Goal: Transaction & Acquisition: Purchase product/service

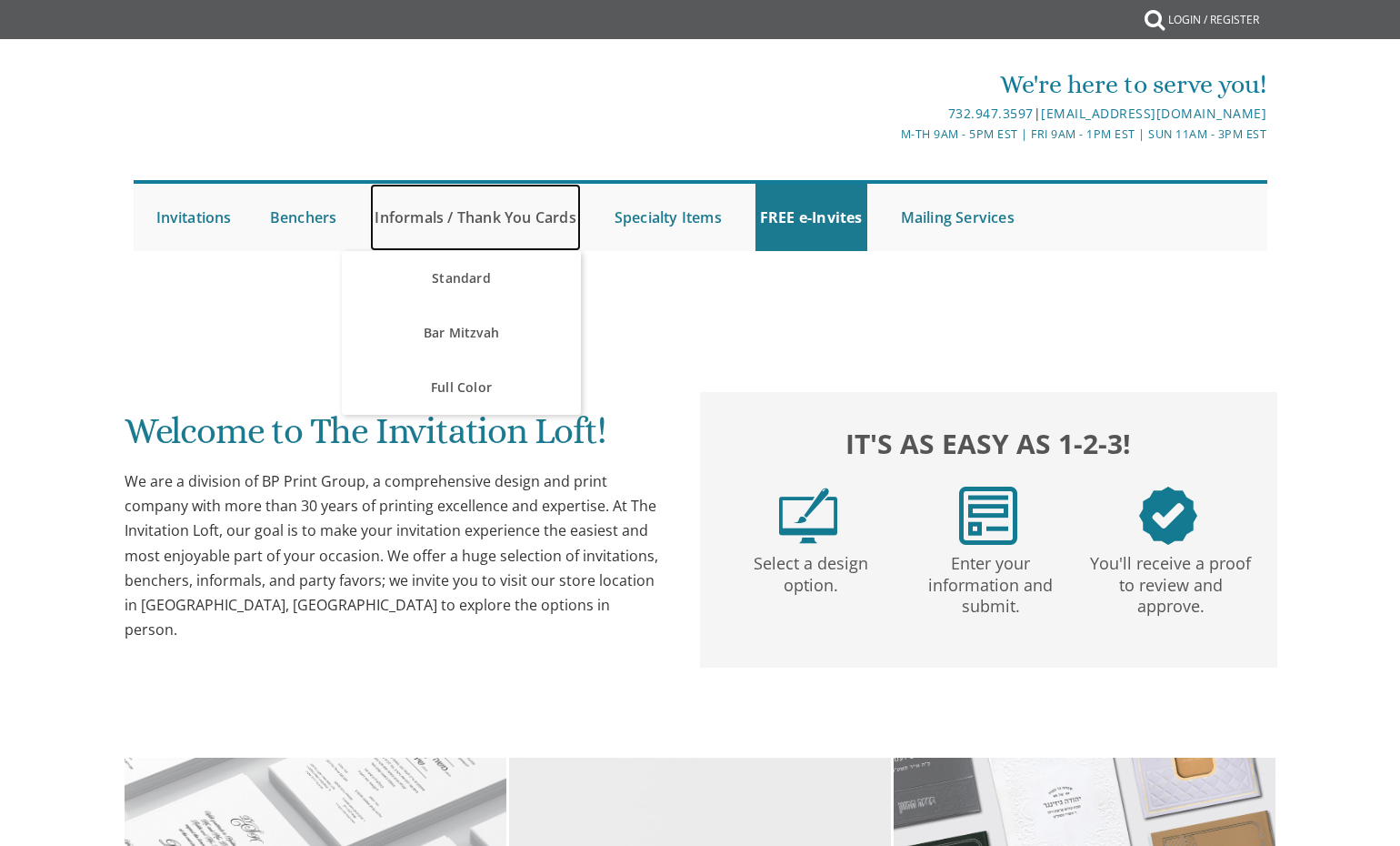
click at [370, 216] on link "Informals / Thank You Cards" at bounding box center [475, 217] width 210 height 67
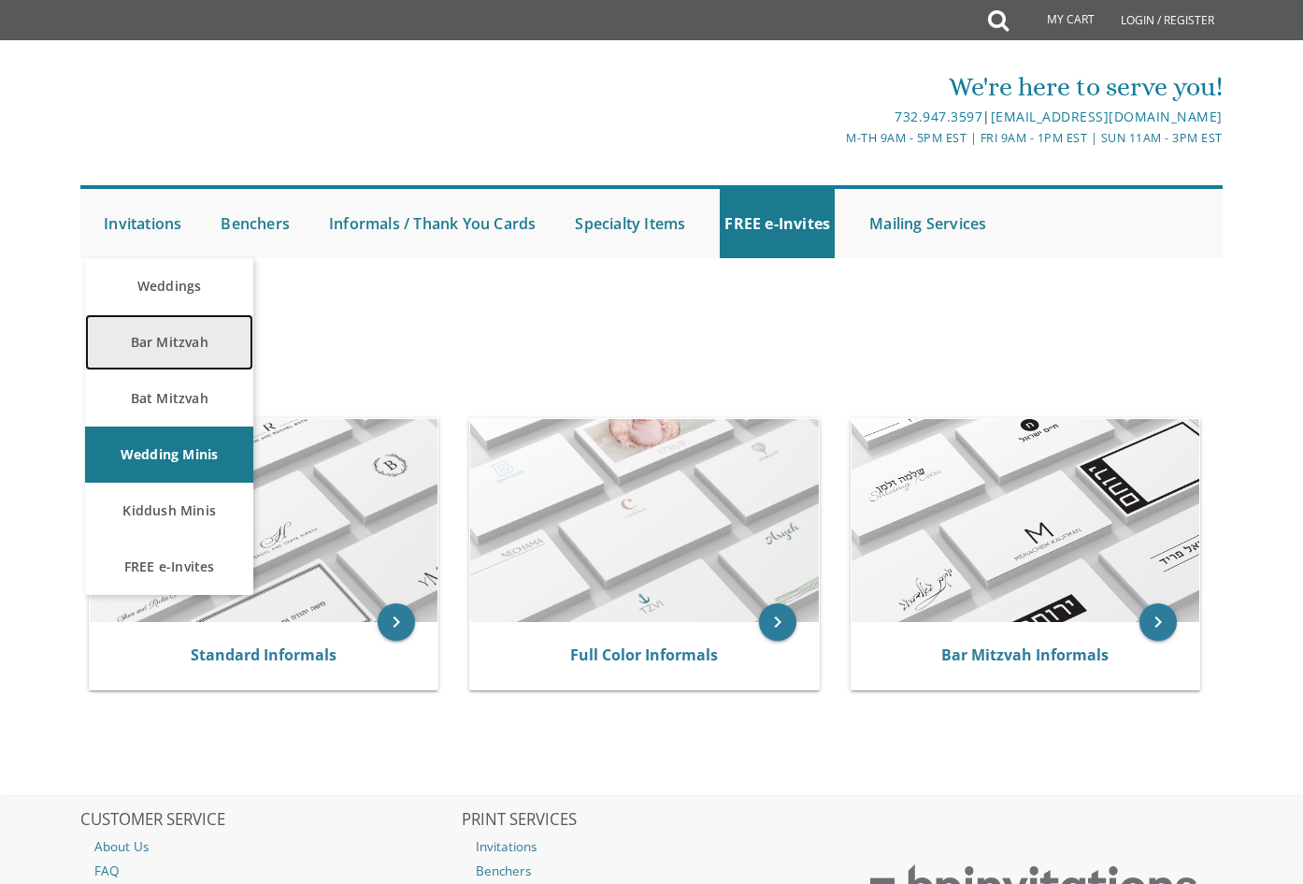
click at [171, 341] on link "Bar Mitzvah" at bounding box center [169, 342] width 168 height 56
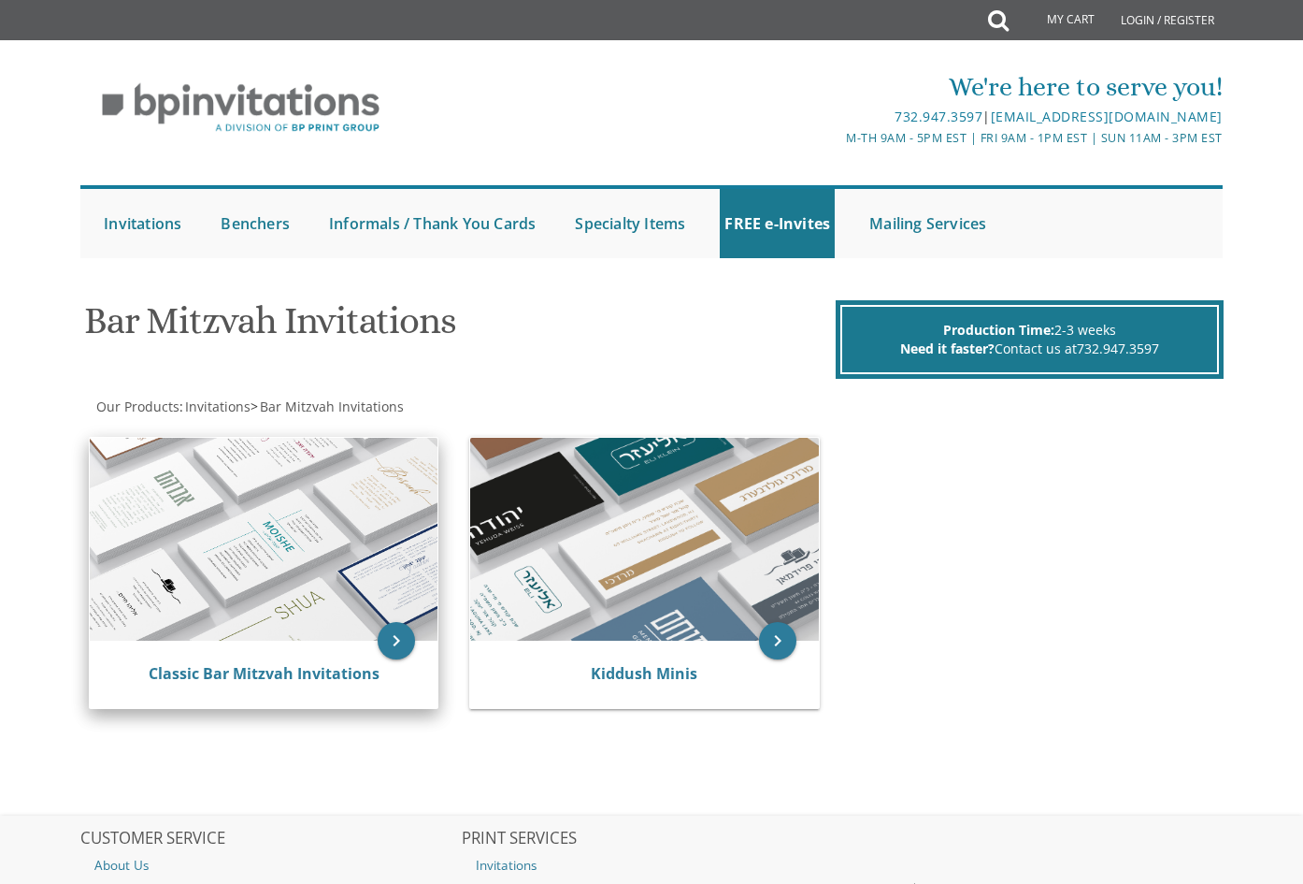
click at [299, 519] on img at bounding box center [264, 539] width 348 height 203
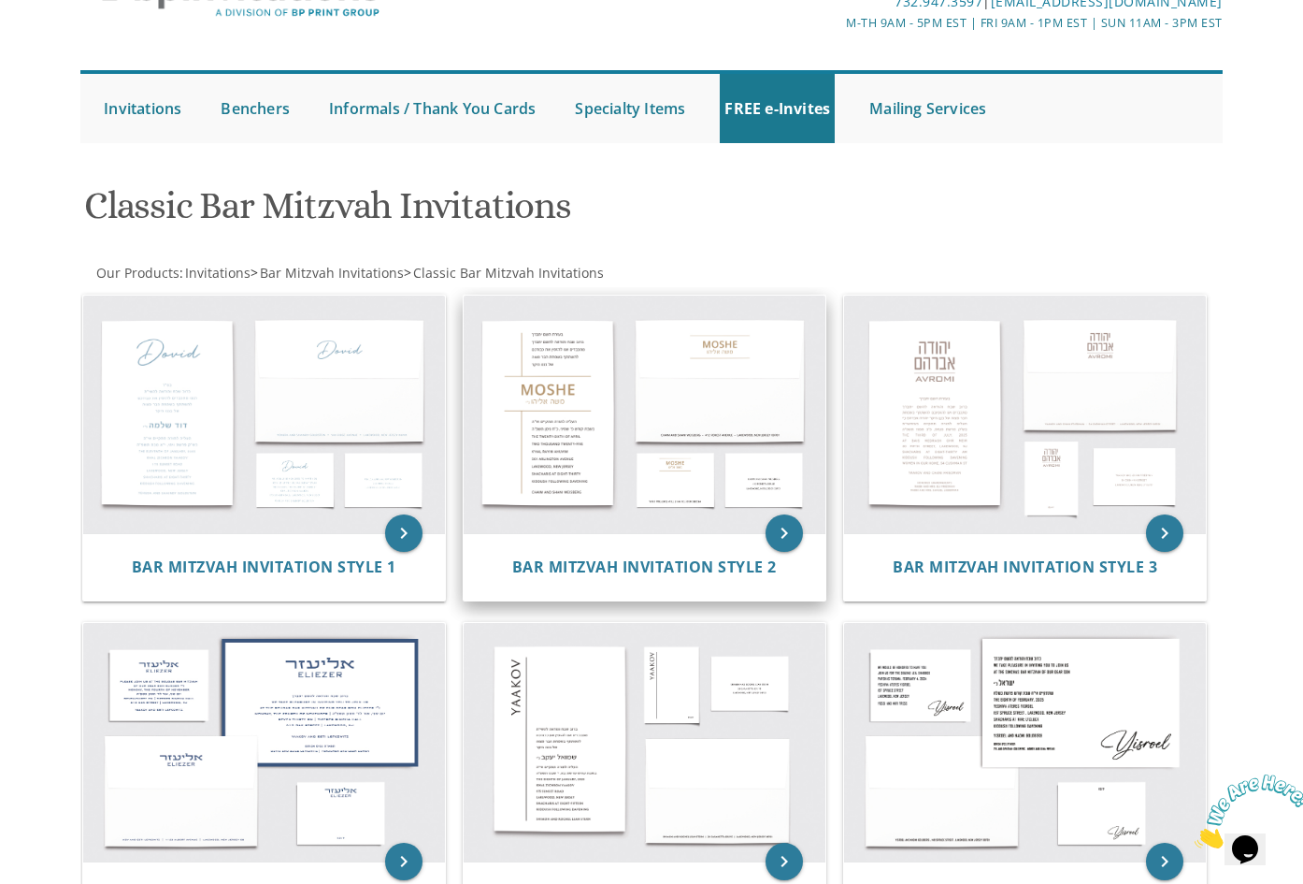
scroll to position [156, 0]
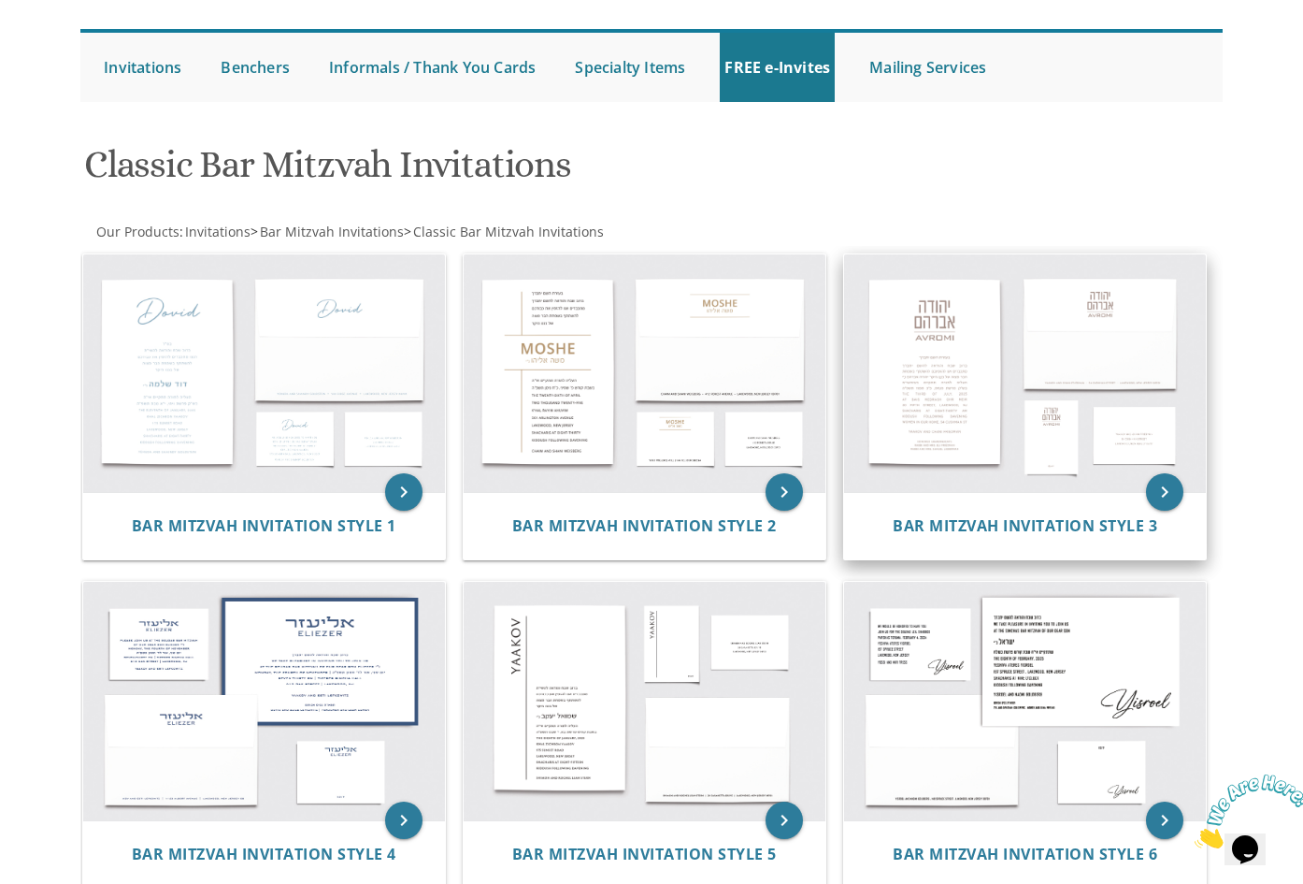
click at [909, 389] on img at bounding box center [1025, 372] width 362 height 237
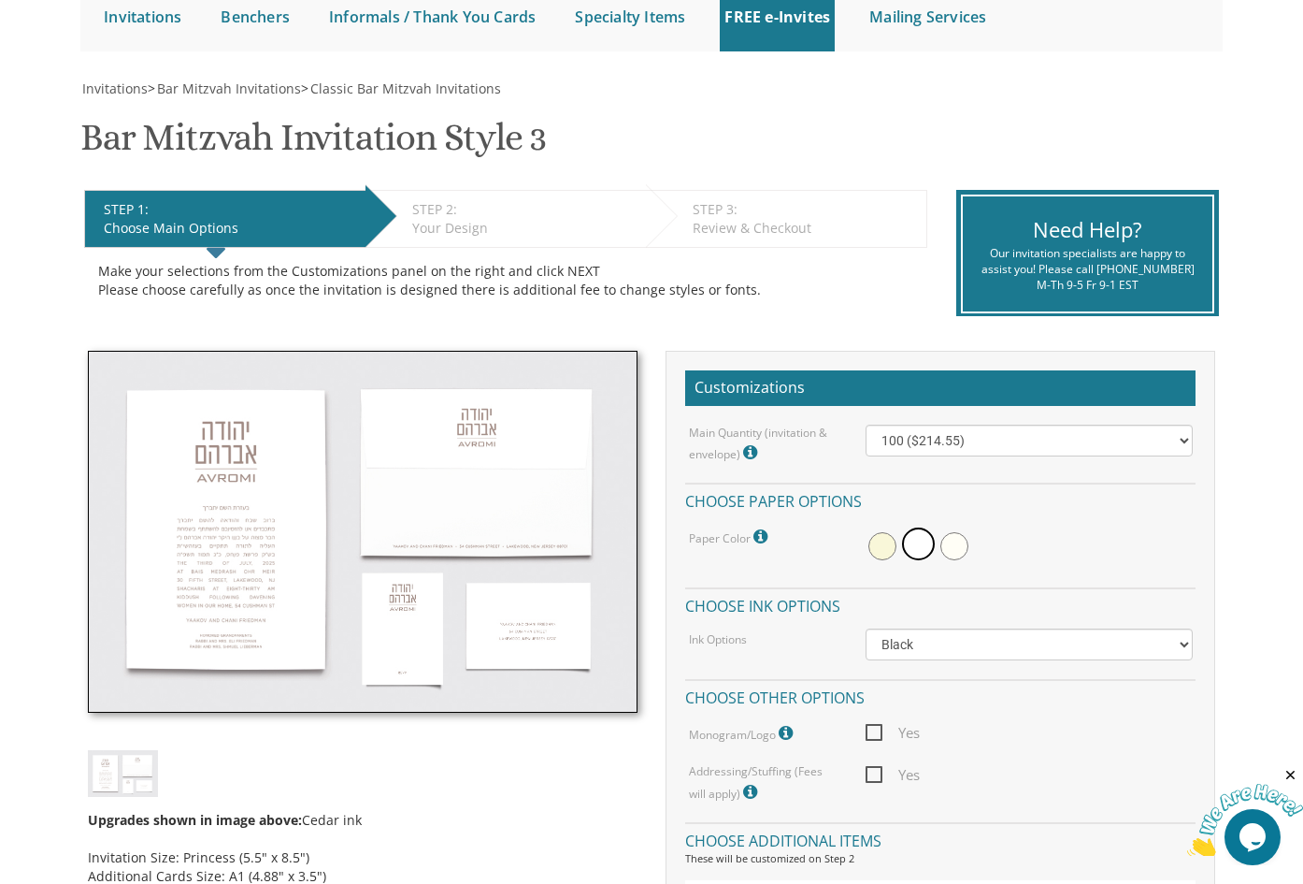
scroll to position [208, 0]
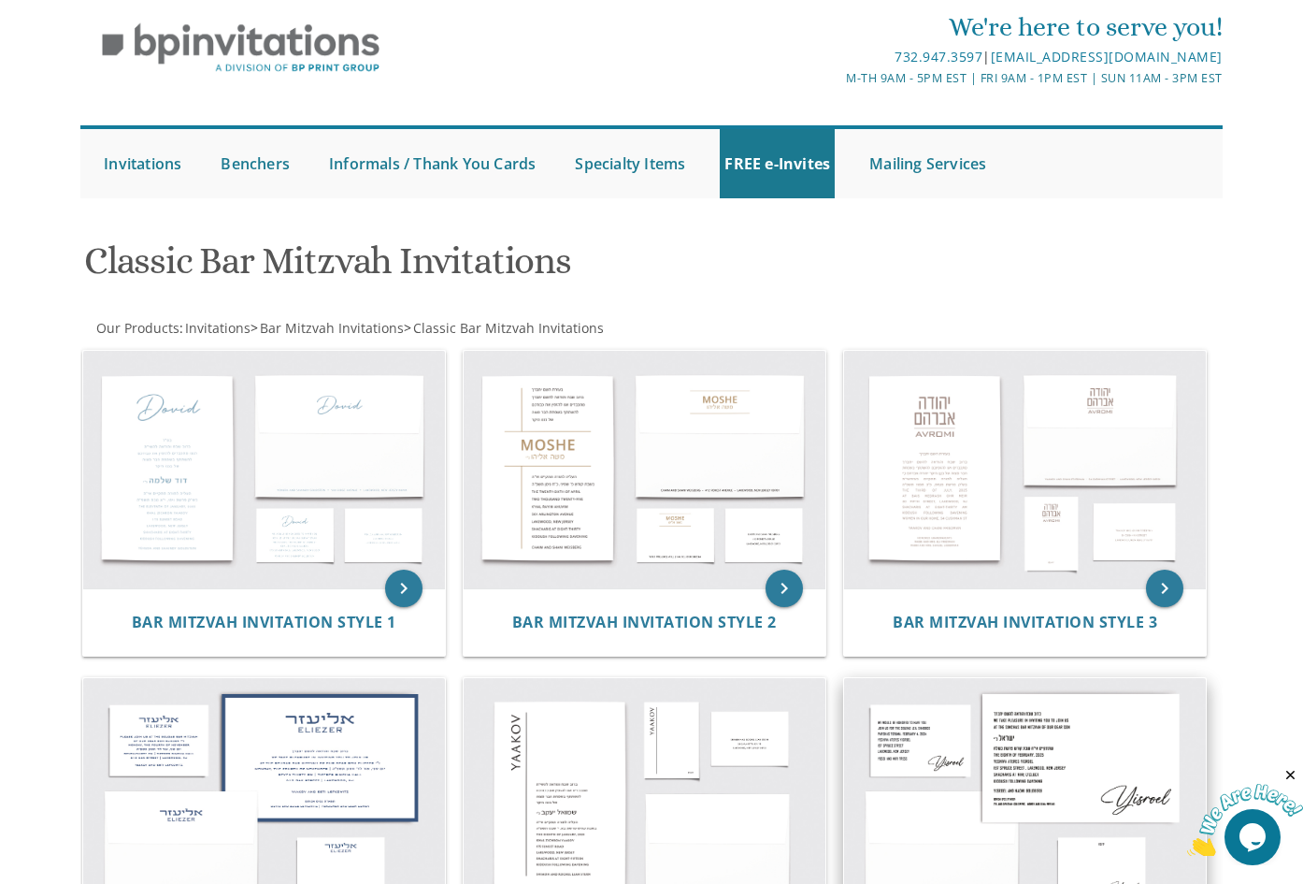
scroll to position [81, 0]
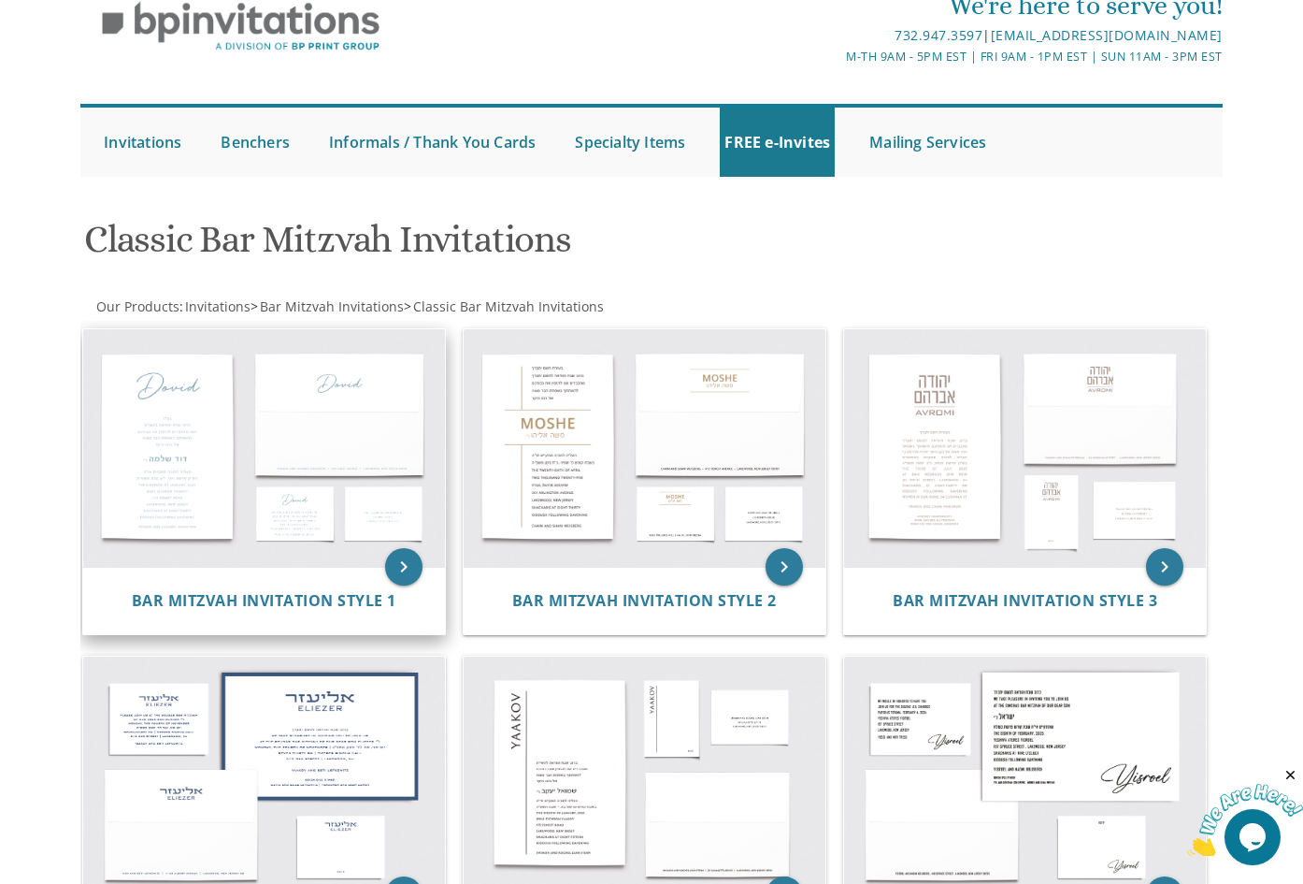
click at [143, 496] on img at bounding box center [264, 447] width 362 height 237
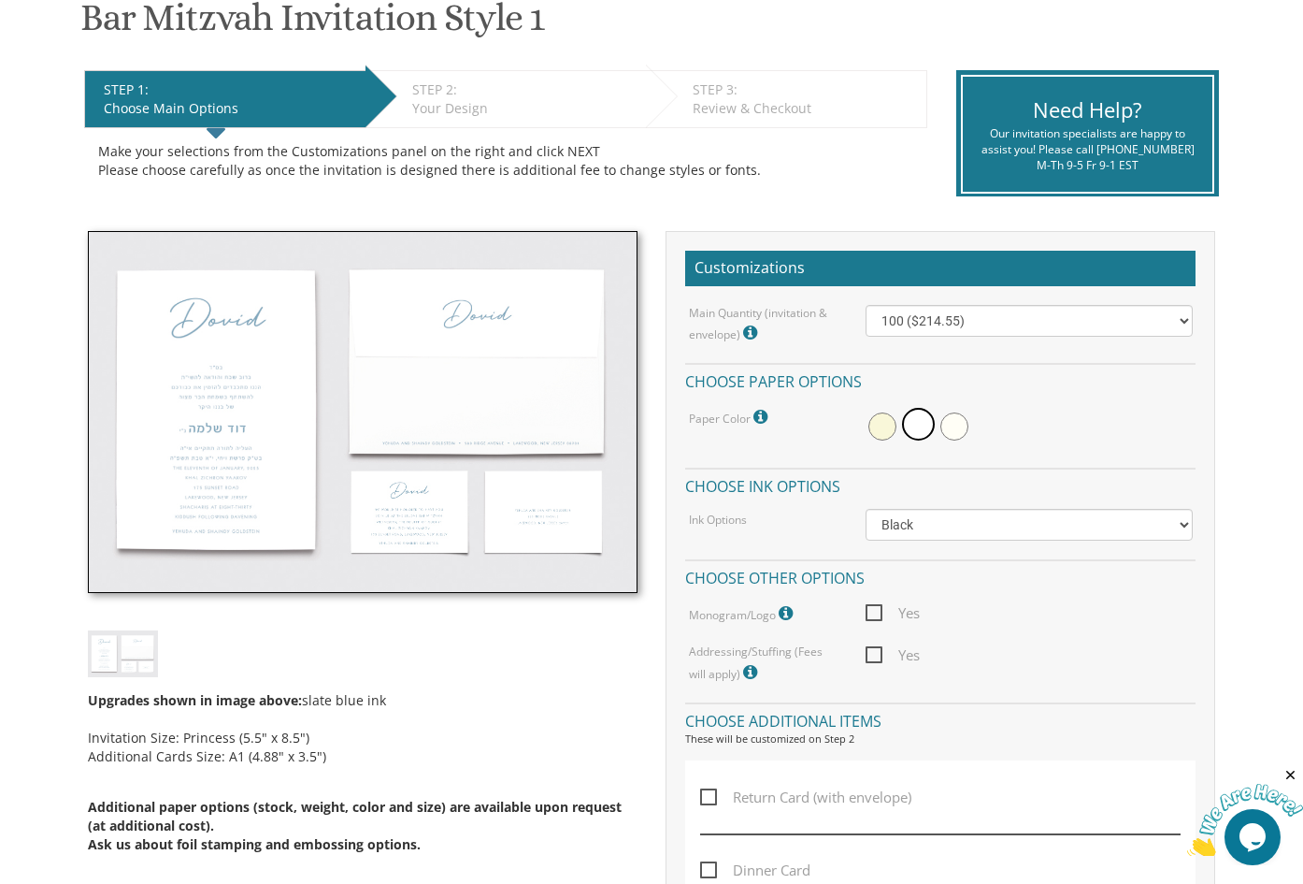
scroll to position [324, 0]
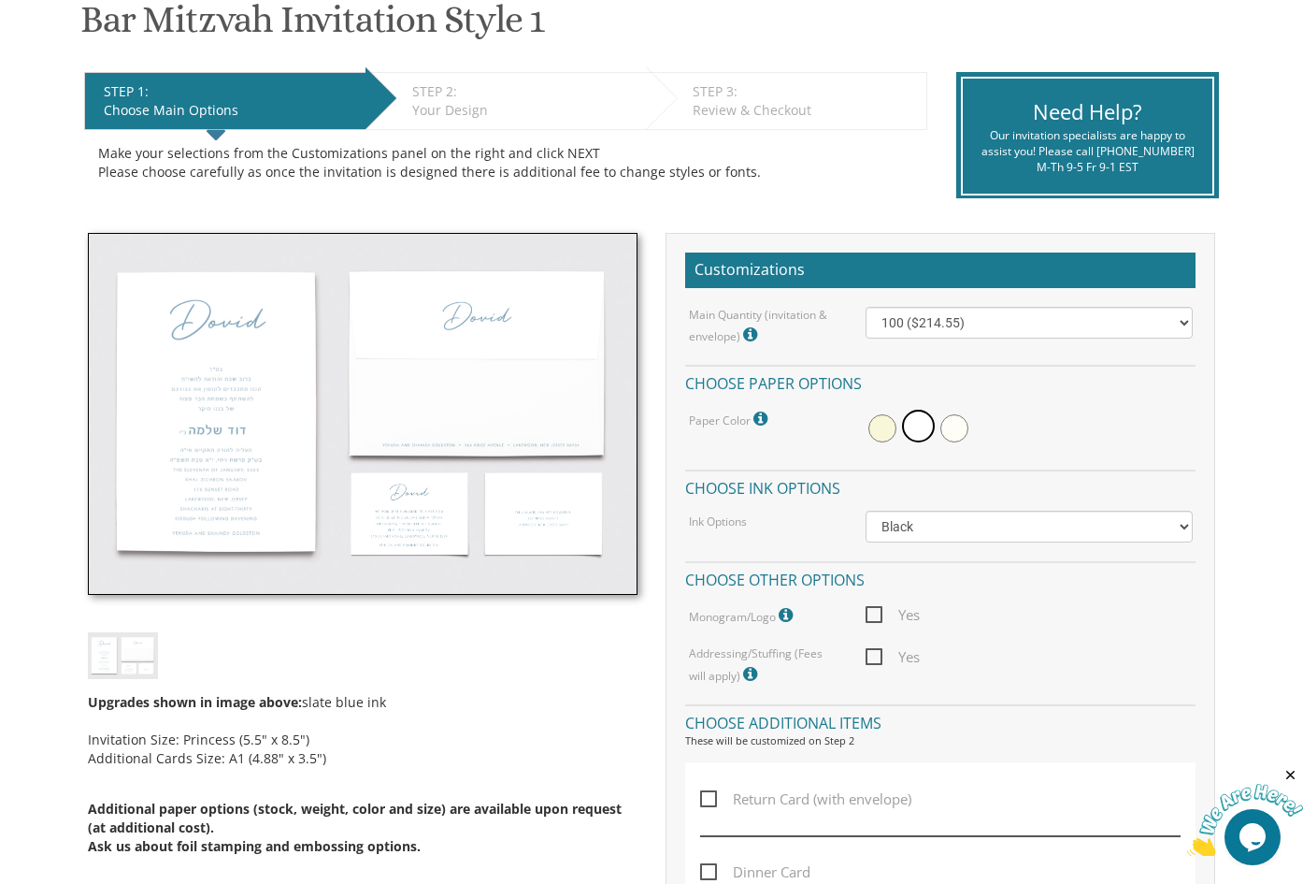
click at [263, 483] on img at bounding box center [363, 414] width 550 height 362
click at [204, 524] on img at bounding box center [363, 414] width 550 height 362
click at [204, 525] on img at bounding box center [363, 414] width 550 height 362
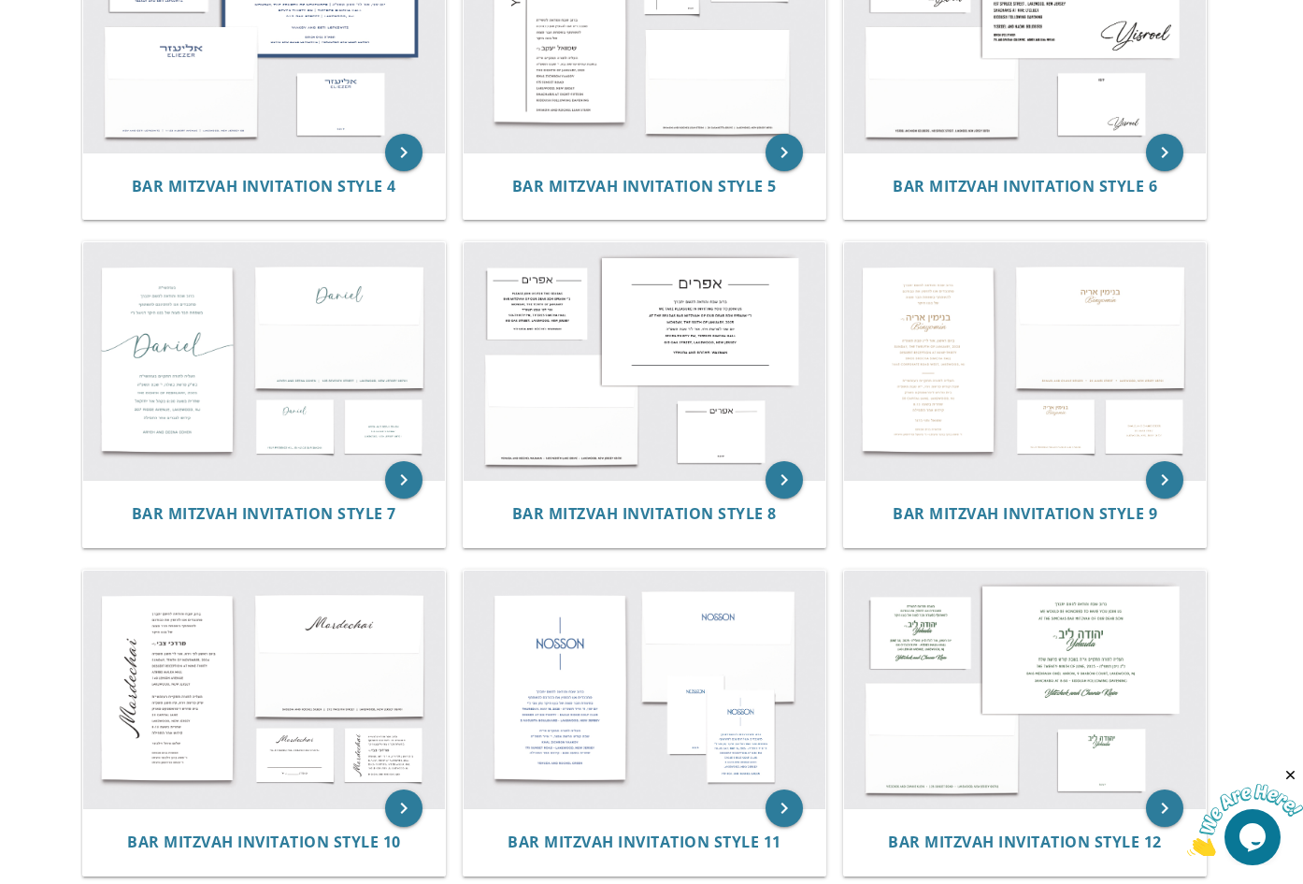
scroll to position [837, 0]
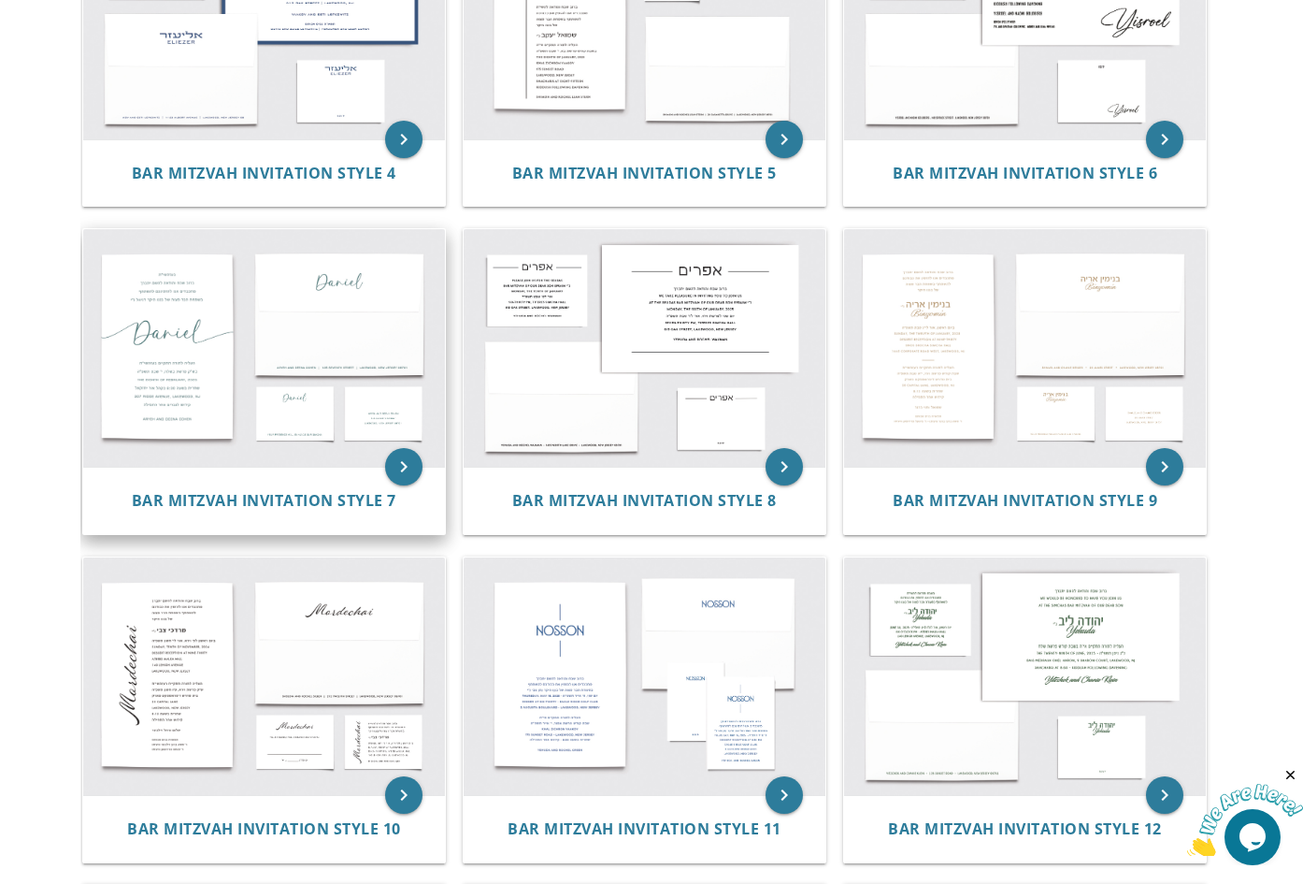
click at [192, 395] on img at bounding box center [264, 347] width 362 height 237
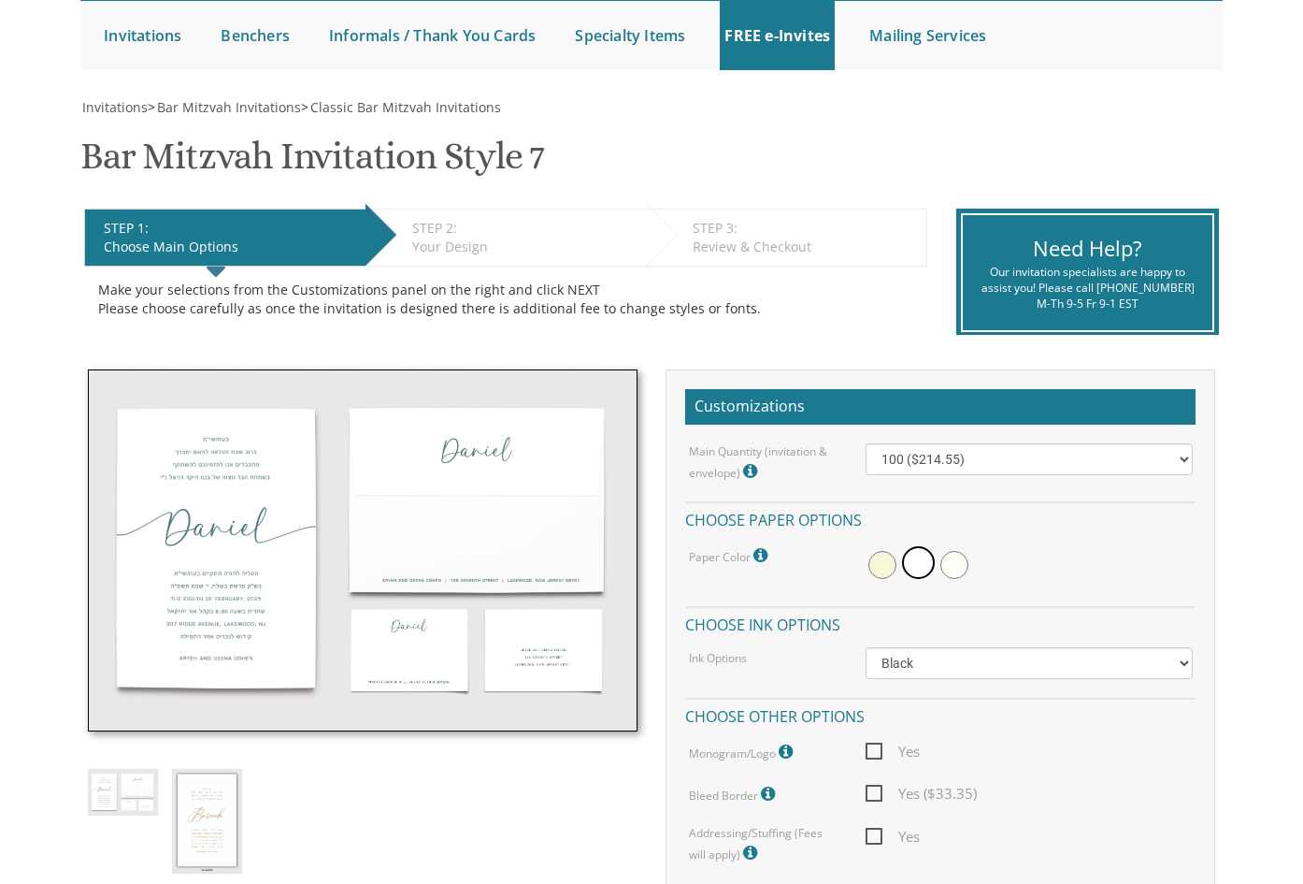
scroll to position [192, 0]
